Goal: Information Seeking & Learning: Learn about a topic

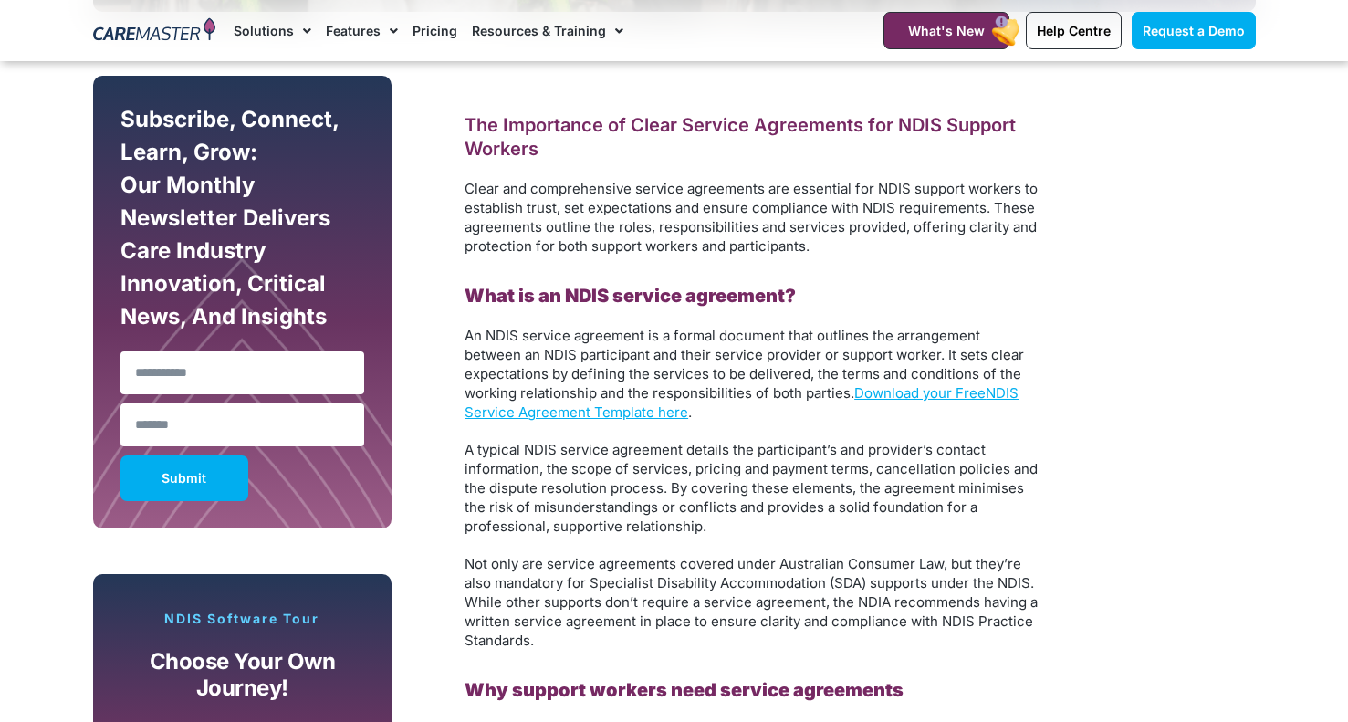
scroll to position [1063, 0]
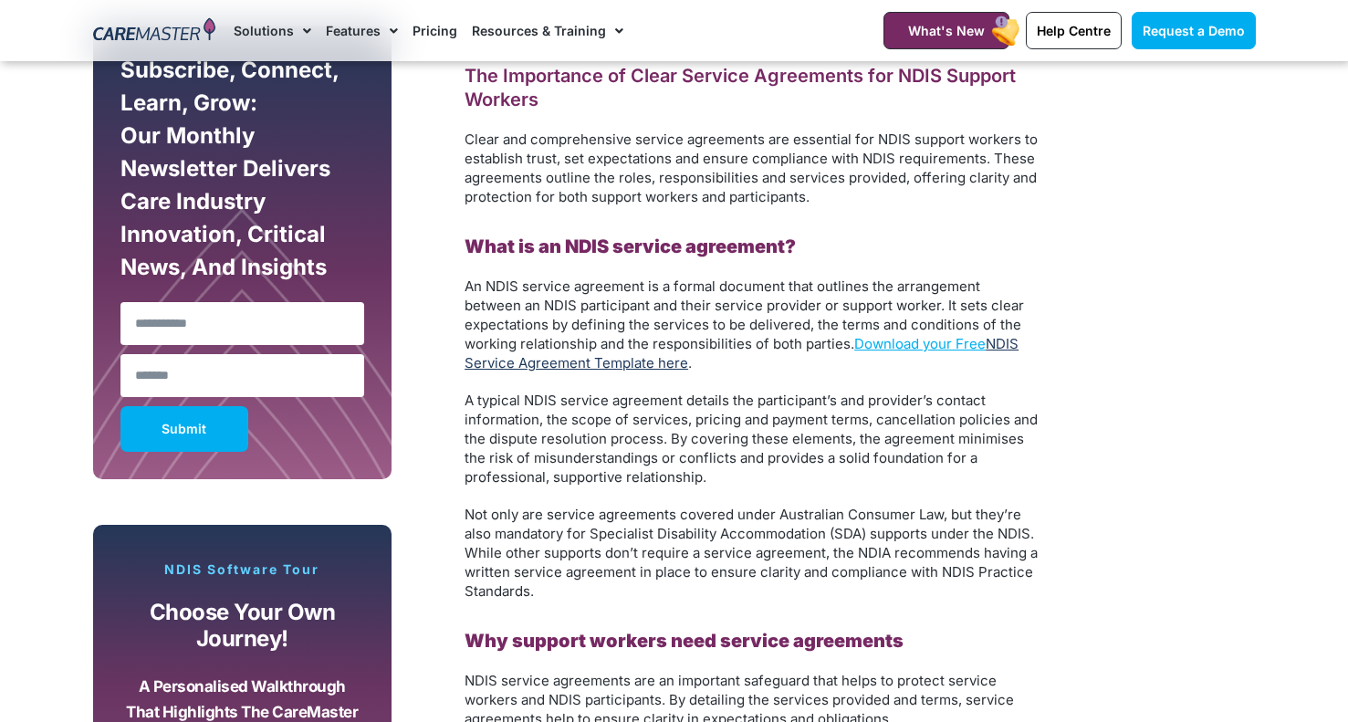
click at [637, 368] on link "NDIS Service Agreement Template here" at bounding box center [742, 353] width 554 height 37
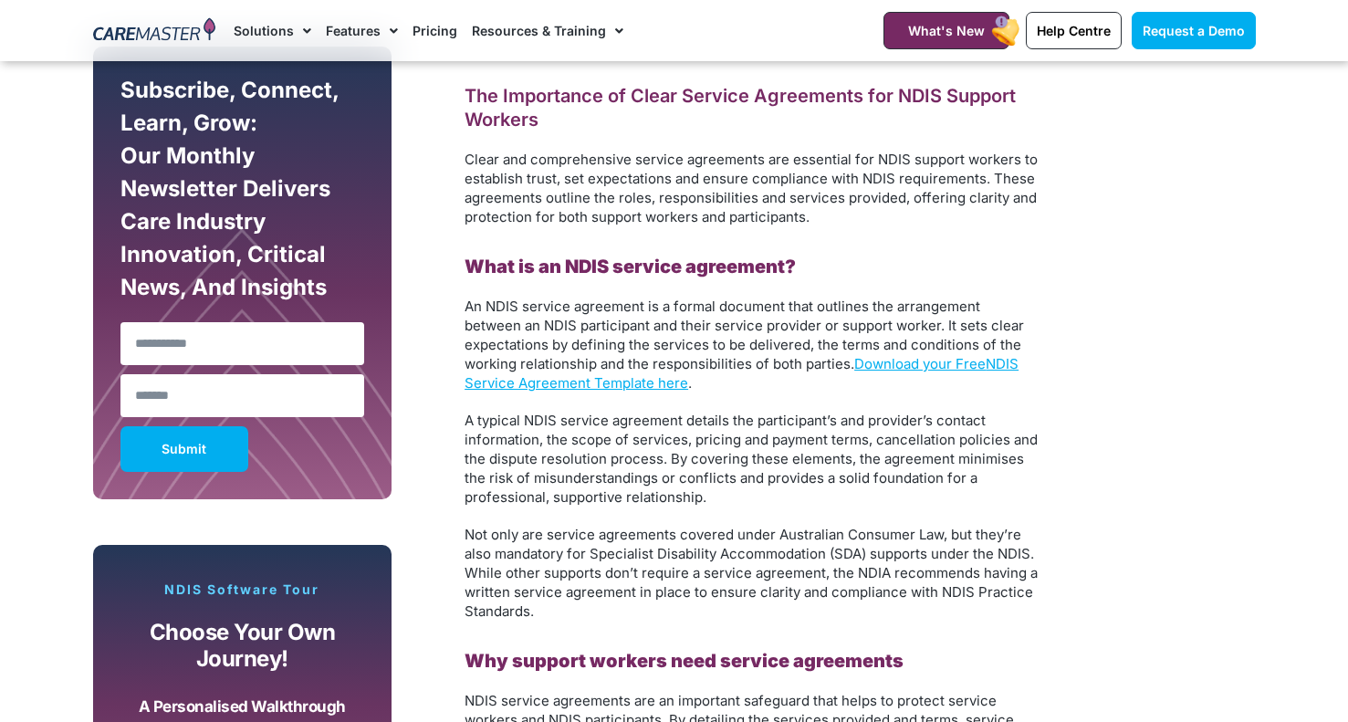
scroll to position [0, 0]
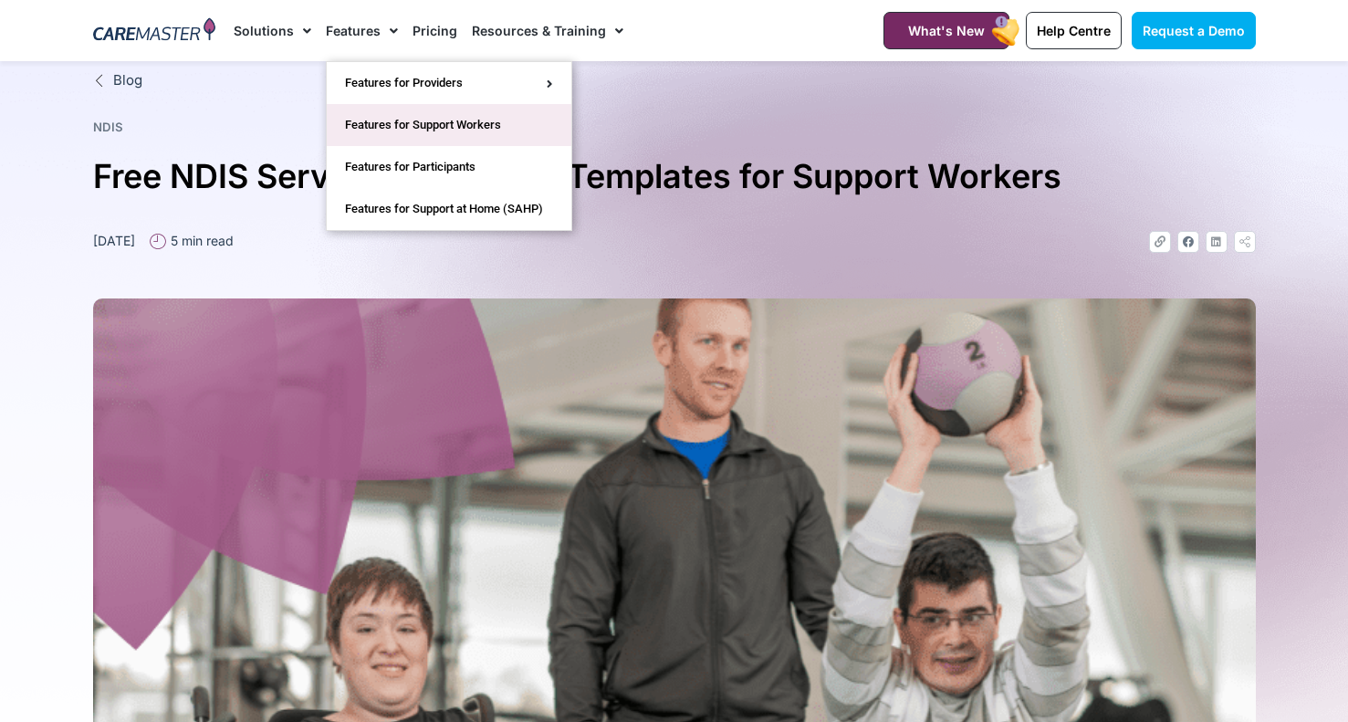
click at [500, 110] on link "Features for Support Workers" at bounding box center [449, 125] width 245 height 42
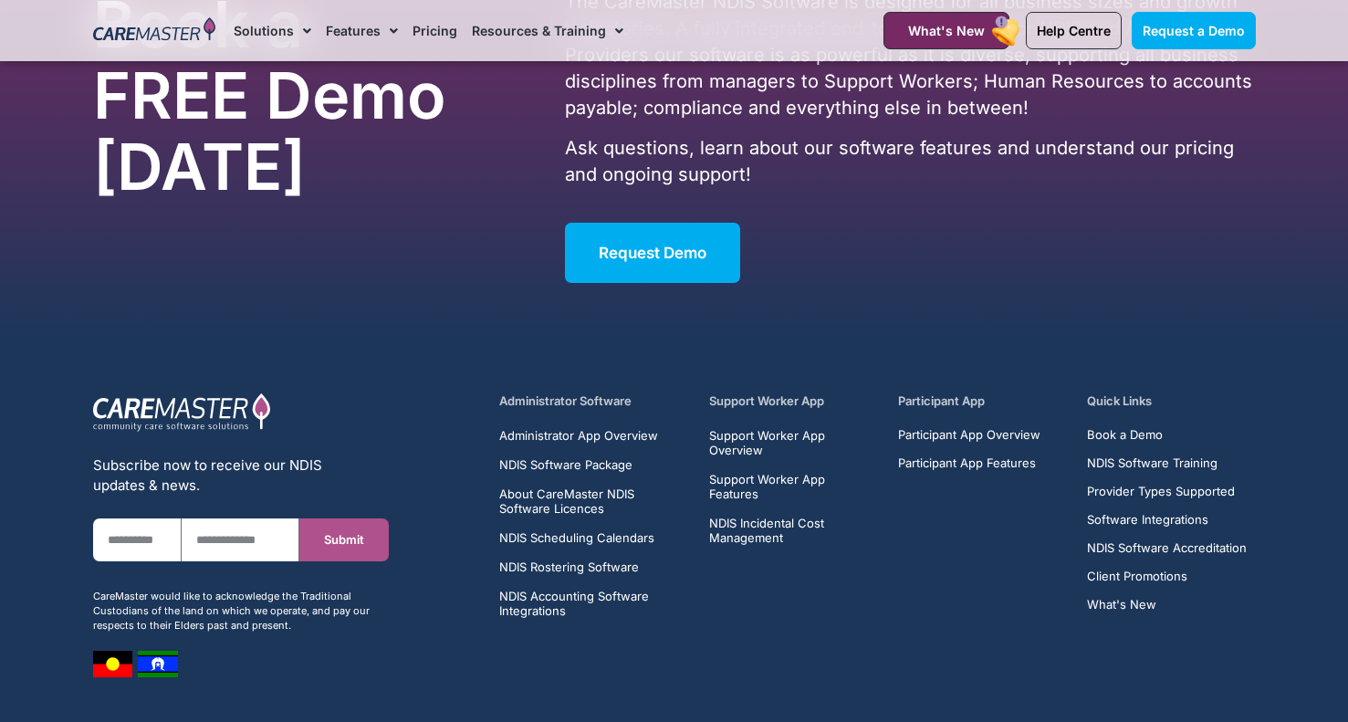
scroll to position [6607, 0]
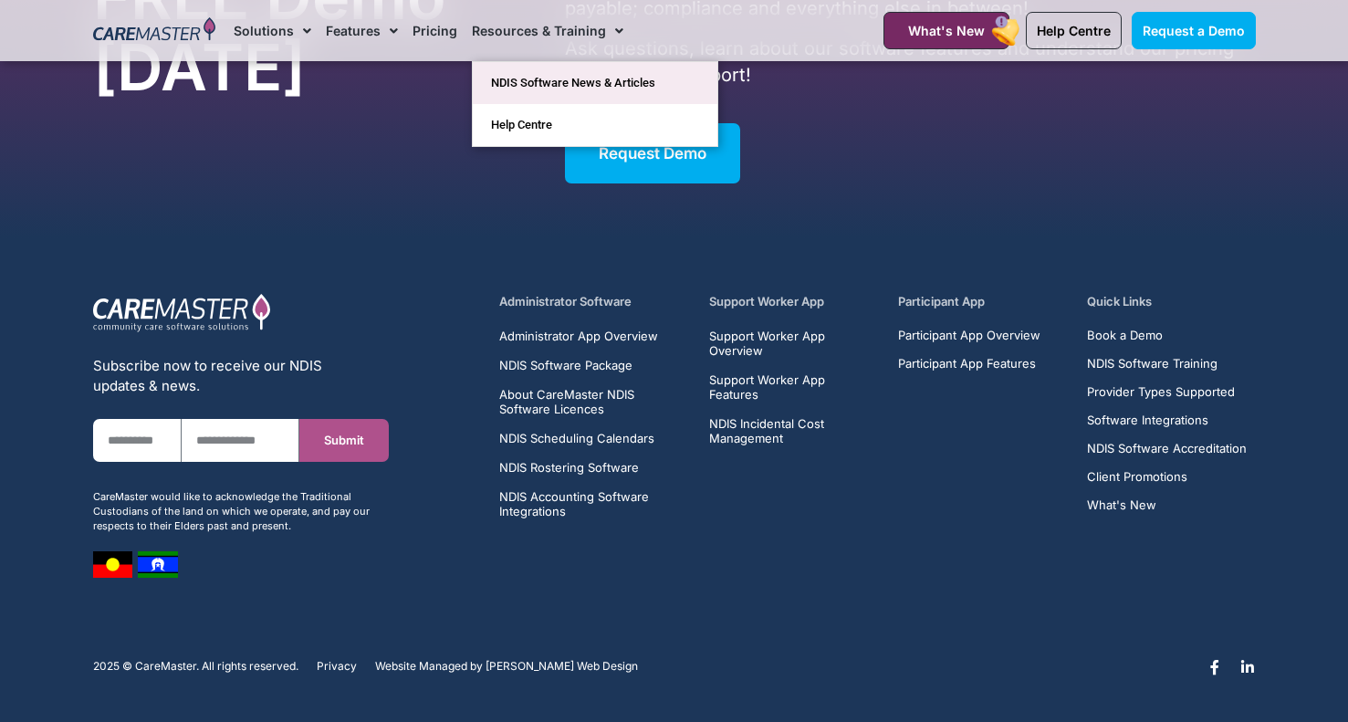
click at [611, 86] on link "NDIS Software News & Articles" at bounding box center [595, 83] width 245 height 42
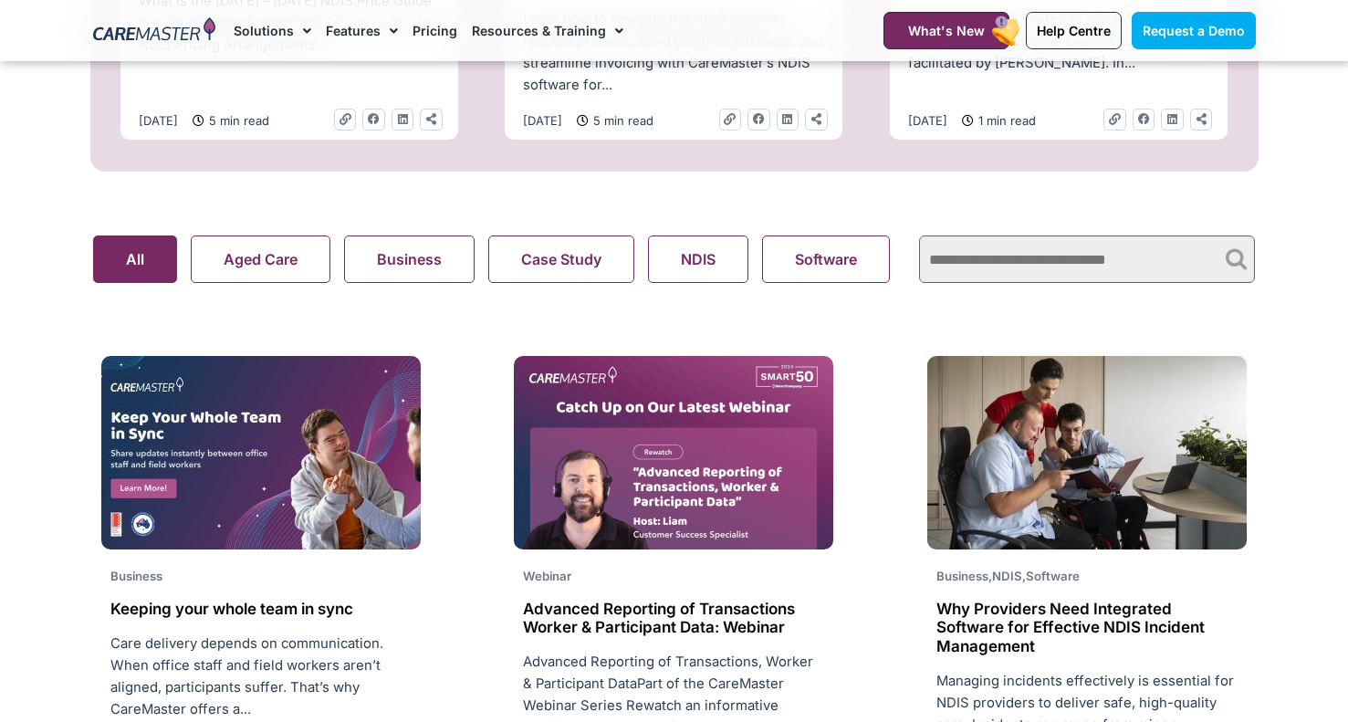
scroll to position [1131, 0]
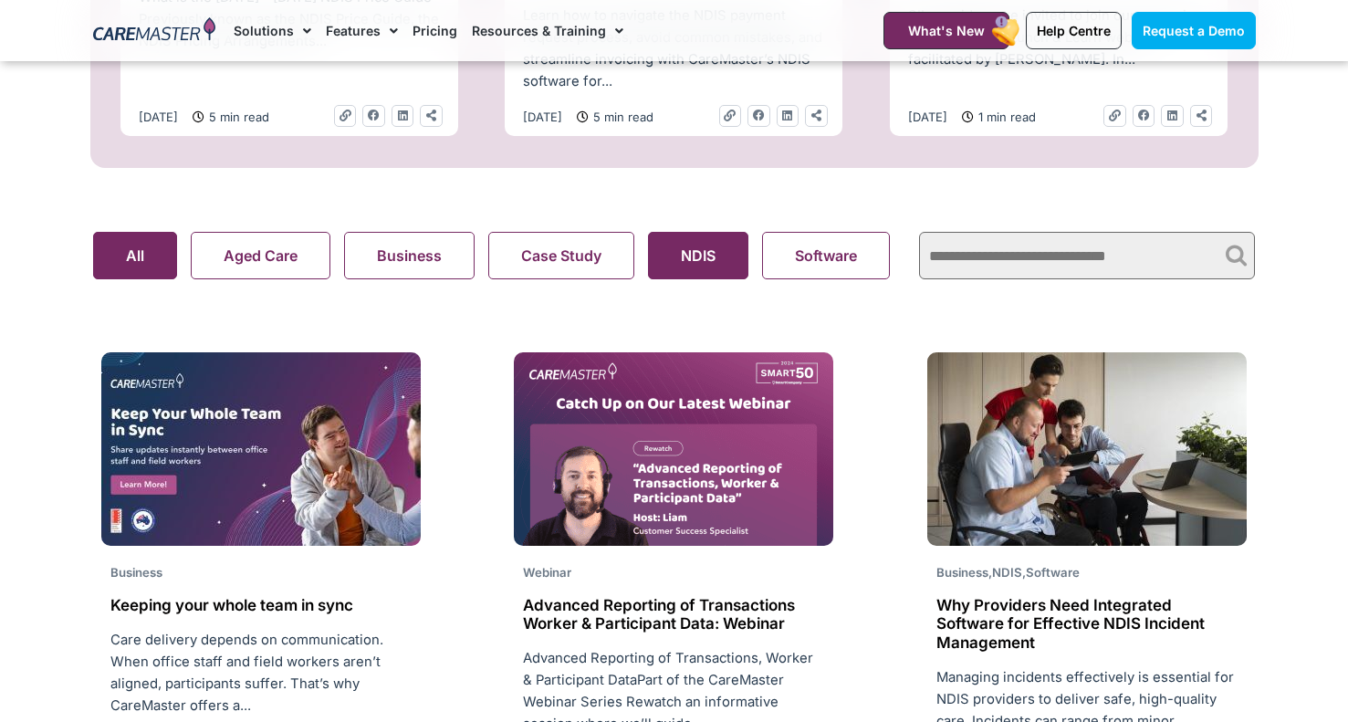
click at [699, 259] on button "NDIS" at bounding box center [698, 255] width 100 height 47
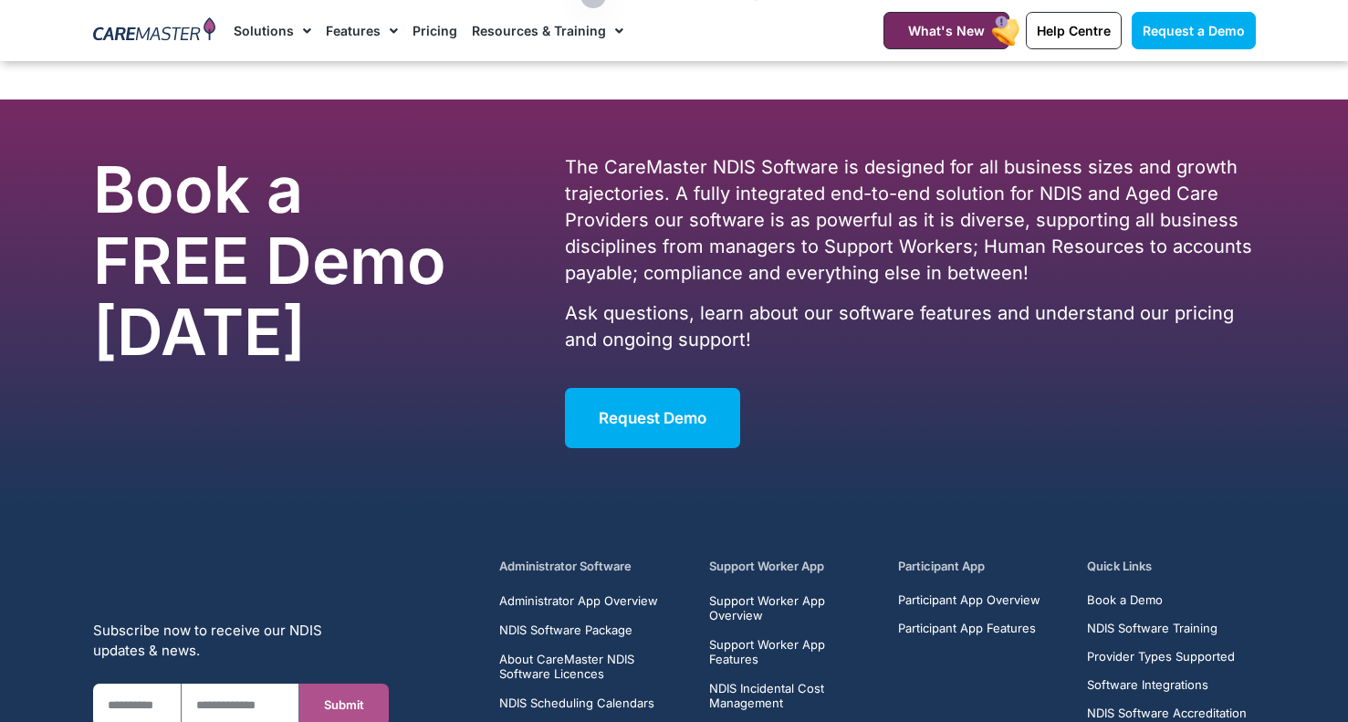
scroll to position [2899, 0]
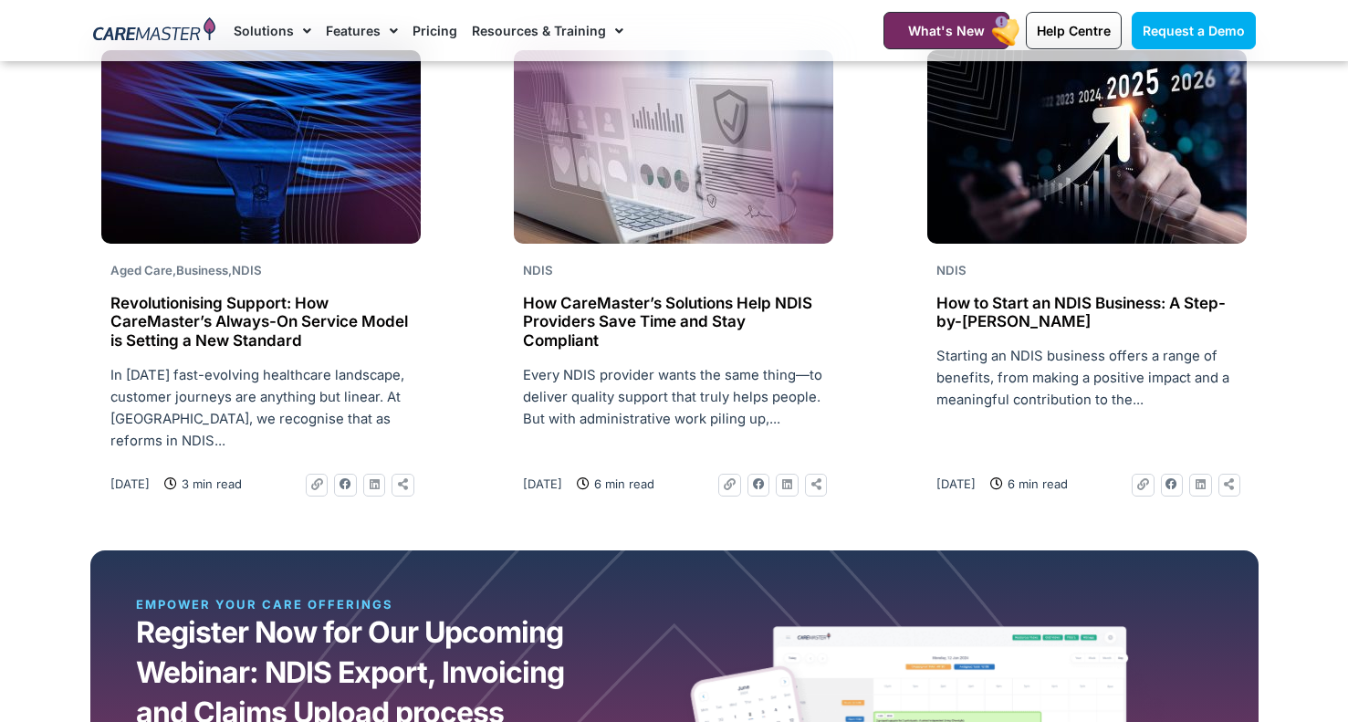
scroll to position [1429, 0]
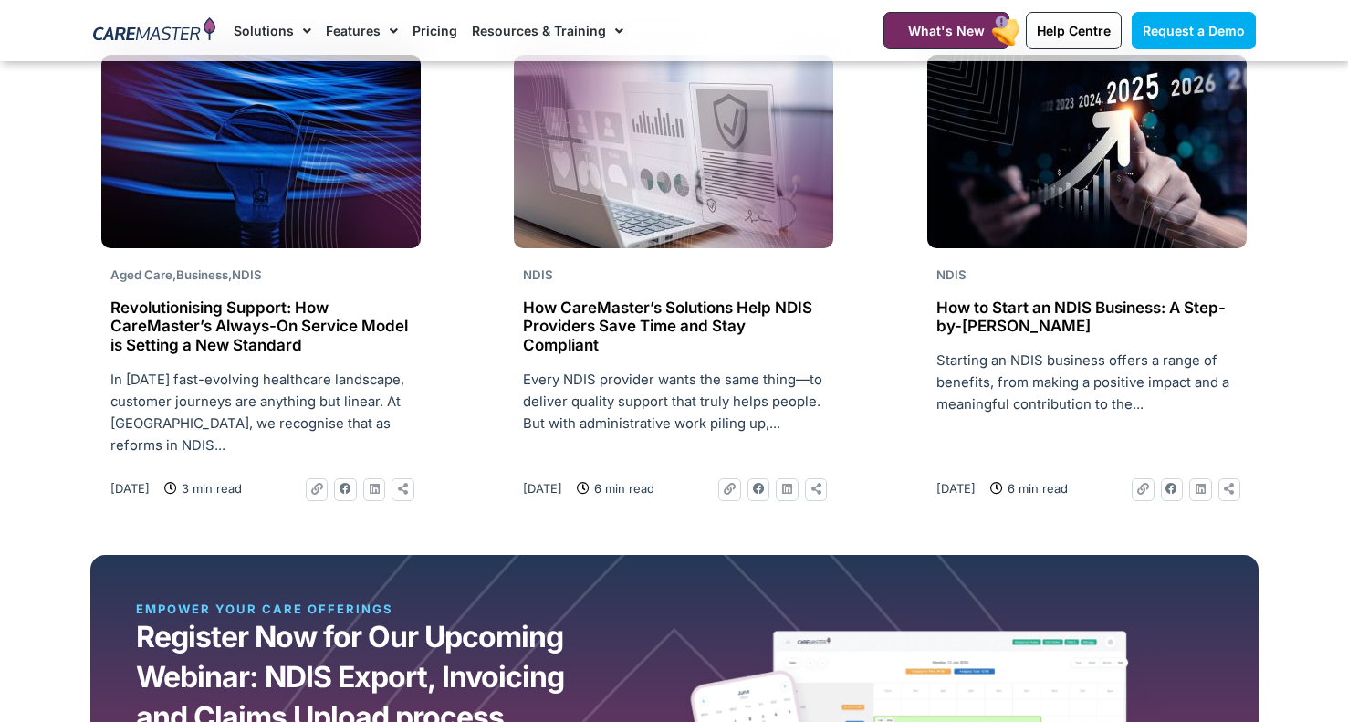
click at [1019, 309] on h2 "How to Start an NDIS Business: A Step-by-[PERSON_NAME]" at bounding box center [1087, 317] width 301 height 37
click at [1066, 153] on img at bounding box center [1088, 152] width 320 height 194
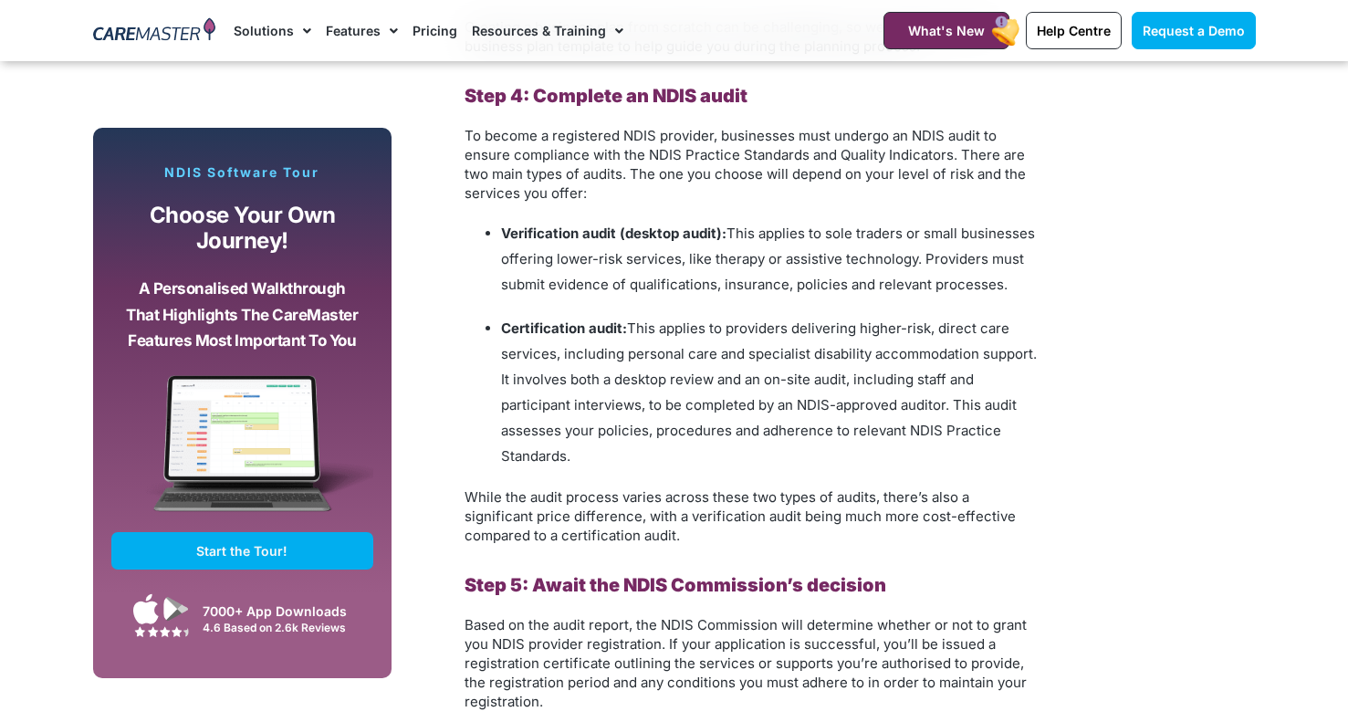
scroll to position [2575, 0]
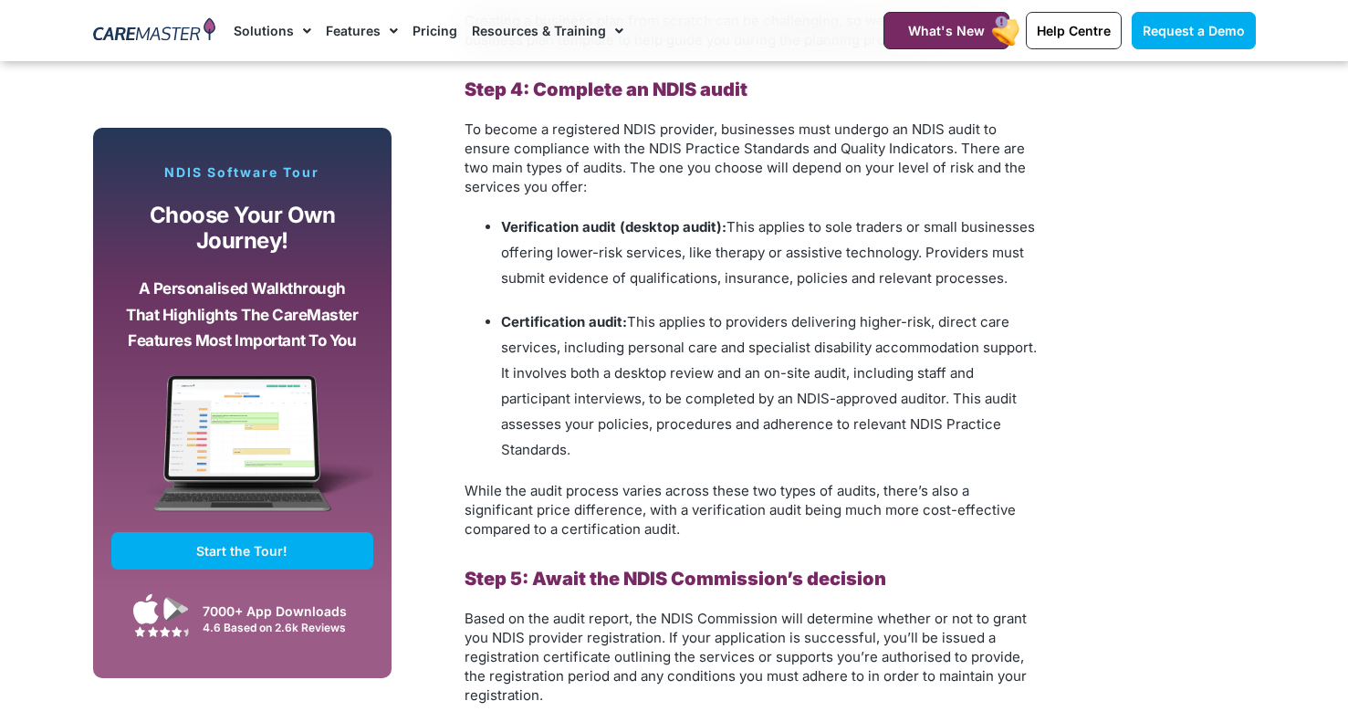
click at [1118, 423] on div "Subscribe, Connect, Learn, Grow: Our Monthly Newsletter Delivers Care Industry …" at bounding box center [674, 51] width 1181 height 3093
